Goal: Task Accomplishment & Management: Use online tool/utility

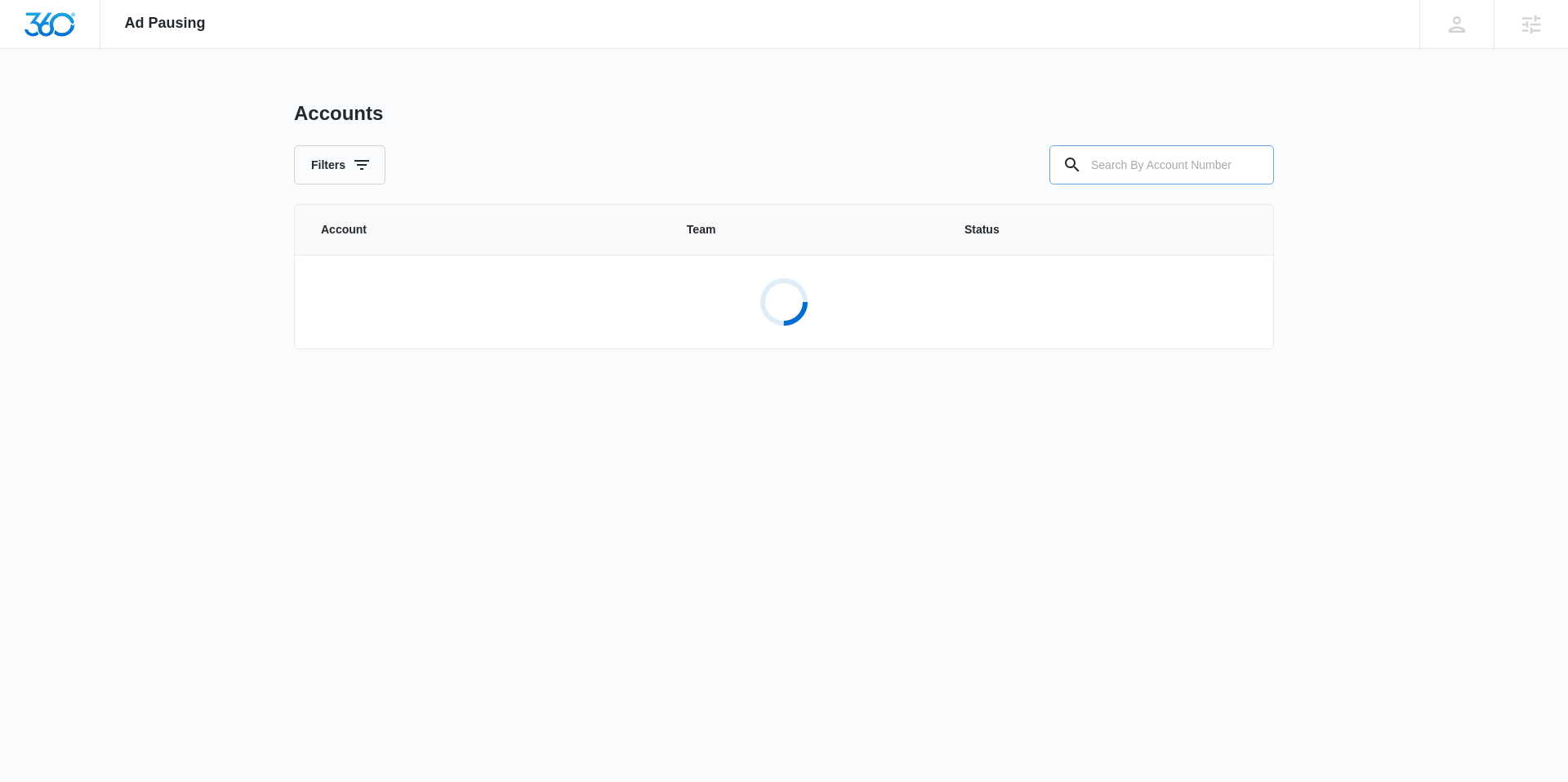
click at [1126, 155] on input "text" at bounding box center [1162, 165] width 224 height 39
paste input "M332859"
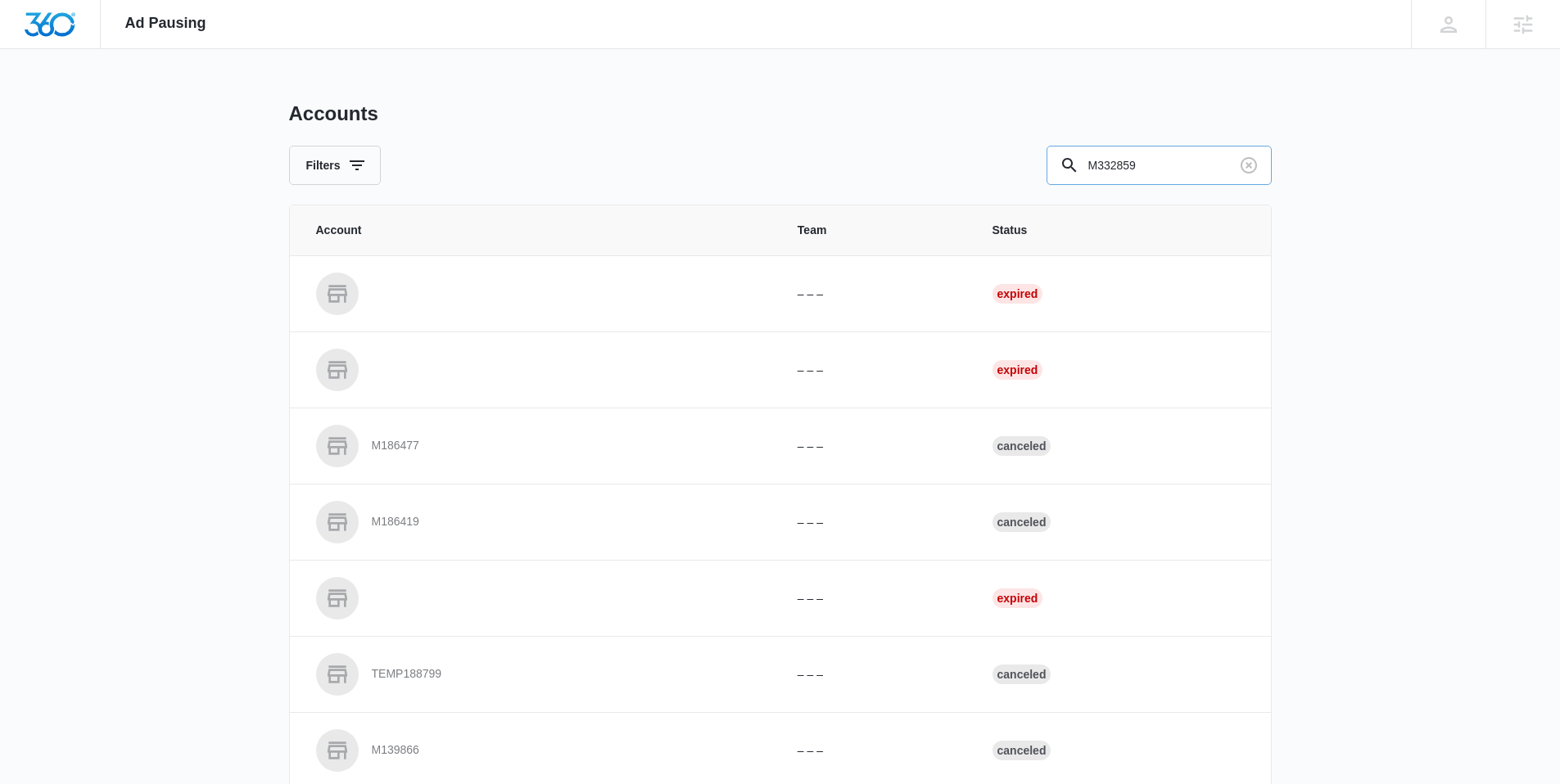
type input "M332859"
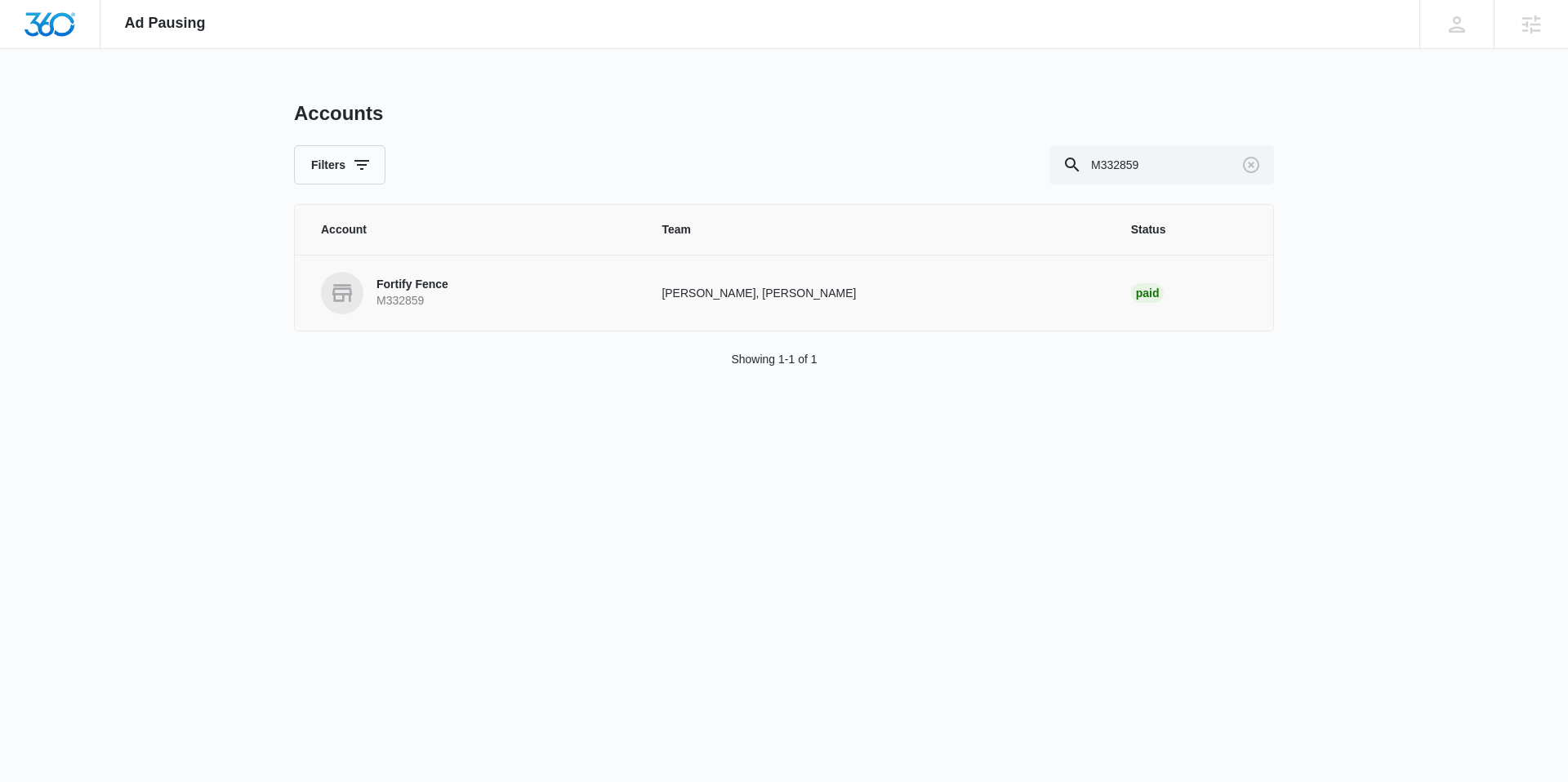
click at [419, 289] on p "Fortify Fence" at bounding box center [412, 284] width 72 height 16
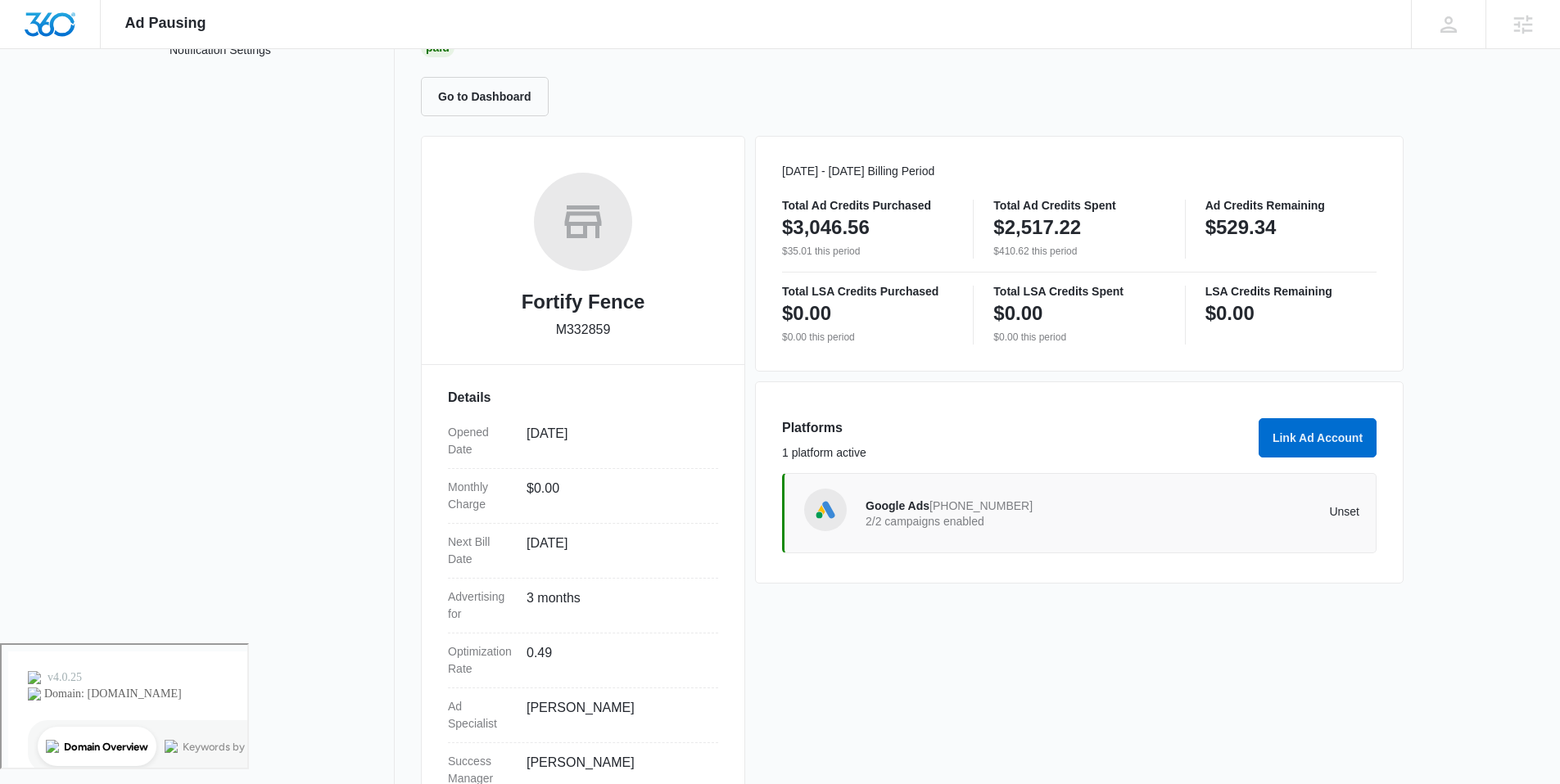
scroll to position [166, 0]
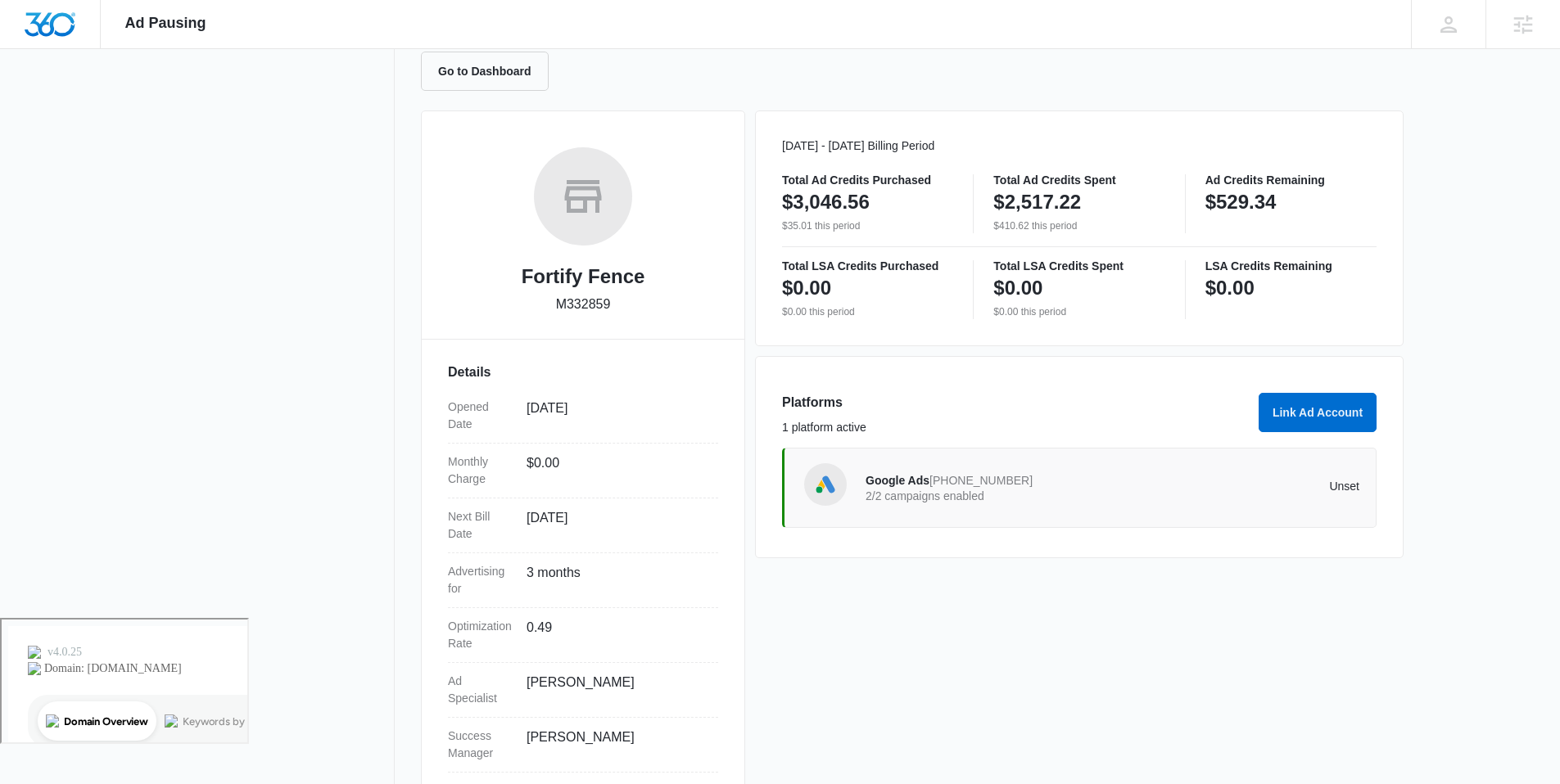
click at [1245, 484] on p "Unset" at bounding box center [1236, 486] width 247 height 11
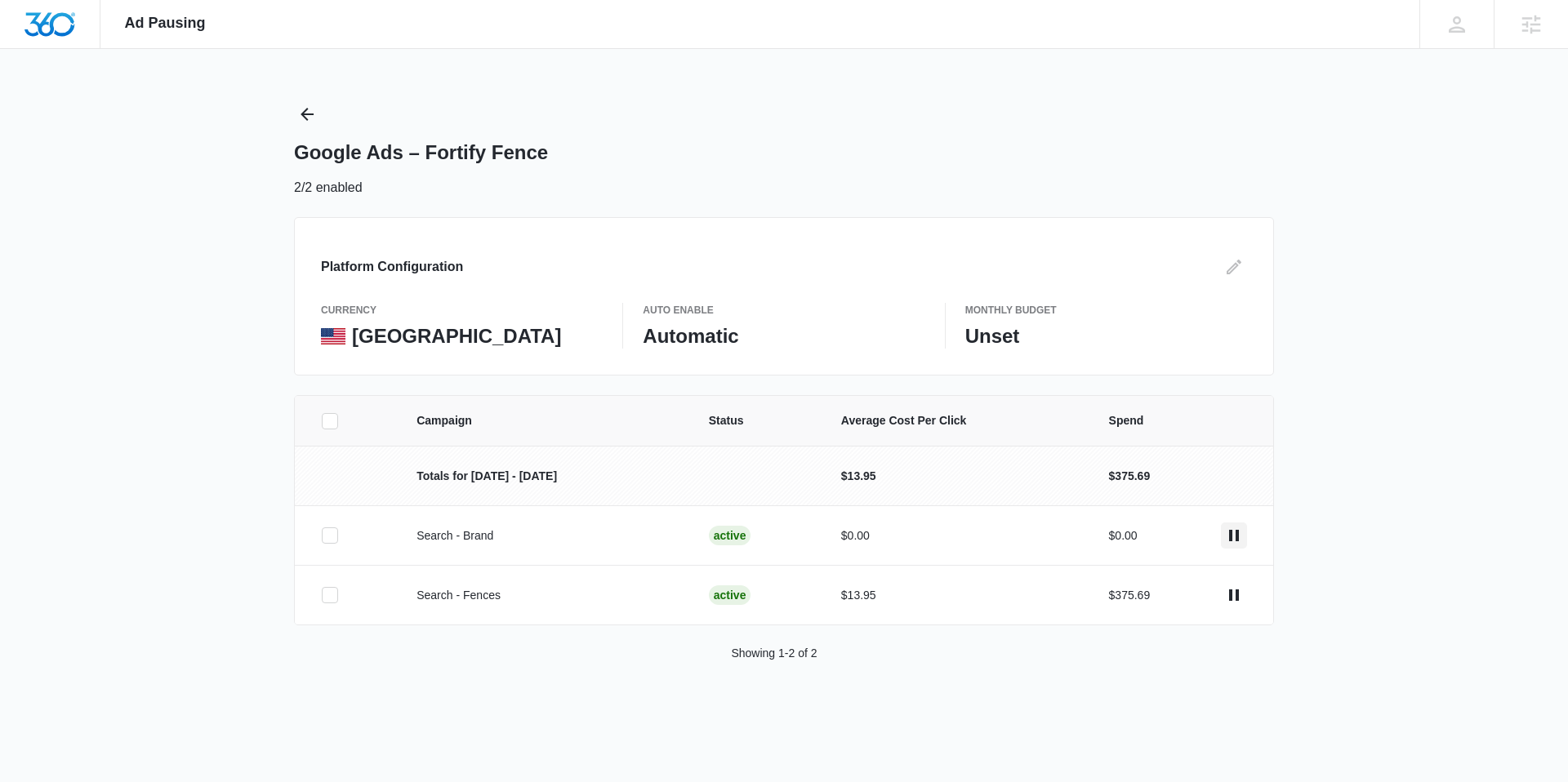
click at [1233, 533] on icon "actions.pause" at bounding box center [1233, 535] width 20 height 20
click at [1232, 591] on icon "actions.pause" at bounding box center [1233, 594] width 20 height 20
click at [1234, 534] on icon "actions.pause" at bounding box center [1233, 535] width 20 height 20
click at [1239, 537] on icon "actions.pause" at bounding box center [1233, 535] width 20 height 20
click at [336, 534] on icon at bounding box center [330, 535] width 15 height 15
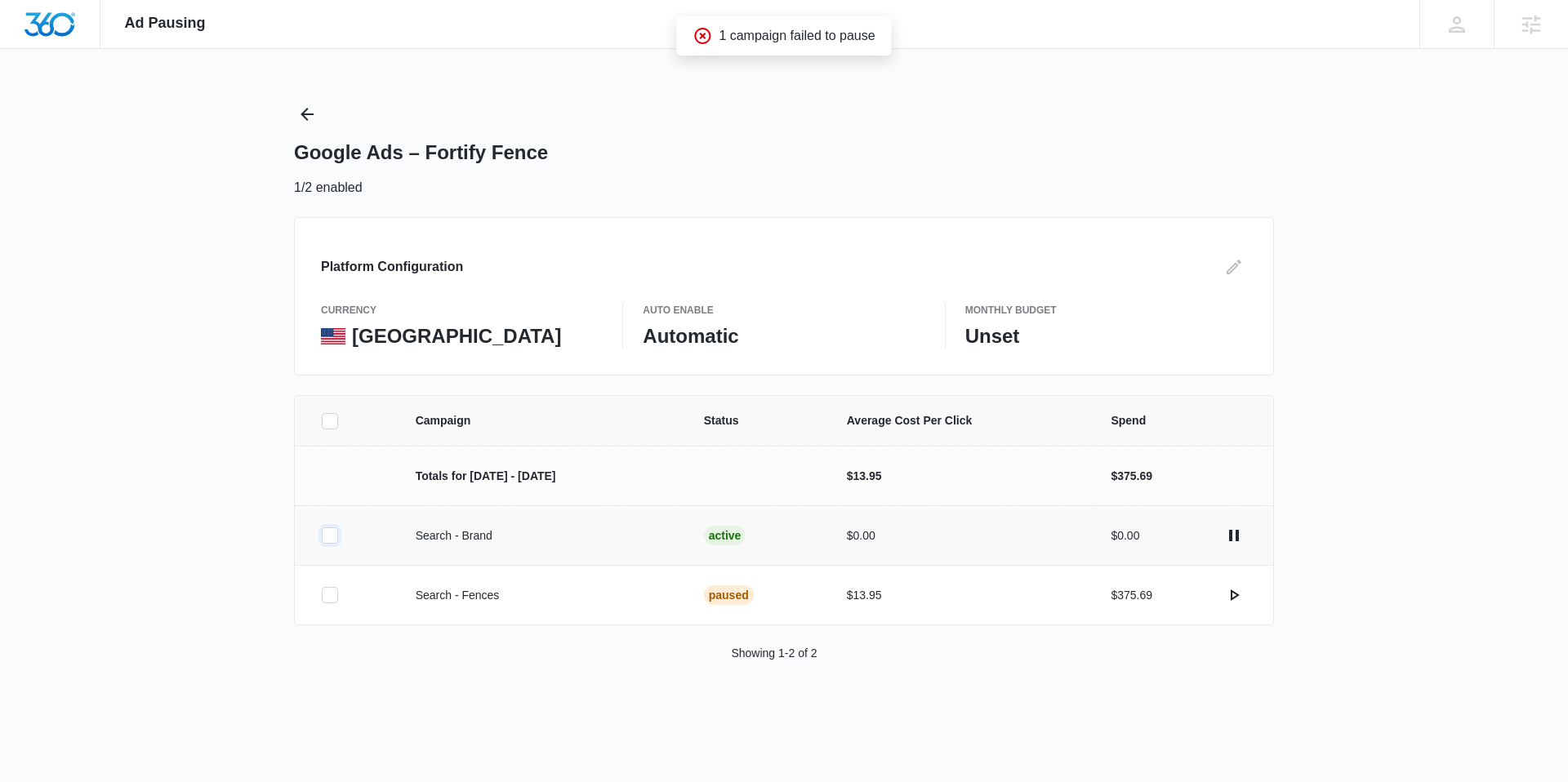
click at [321, 535] on input "checkbox" at bounding box center [321, 535] width 1 height 1
click at [1520, 719] on button "Pause Campaign" at bounding box center [1484, 727] width 126 height 39
